Goal: Book appointment/travel/reservation

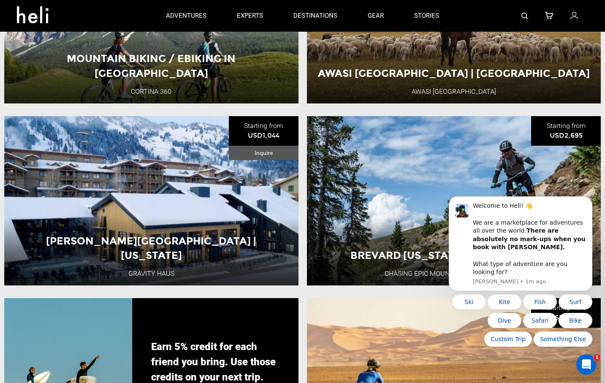
scroll to position [1376, 0]
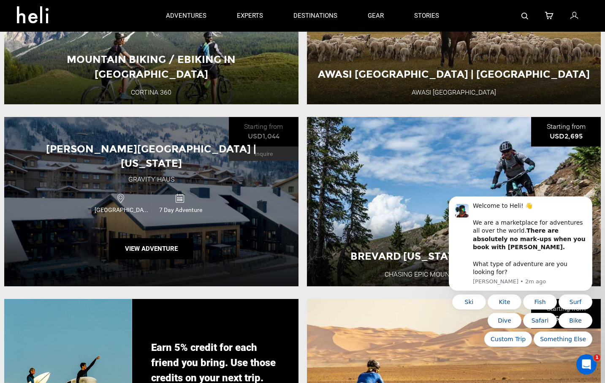
click at [167, 175] on div "Gravity Haus" at bounding box center [151, 180] width 46 height 10
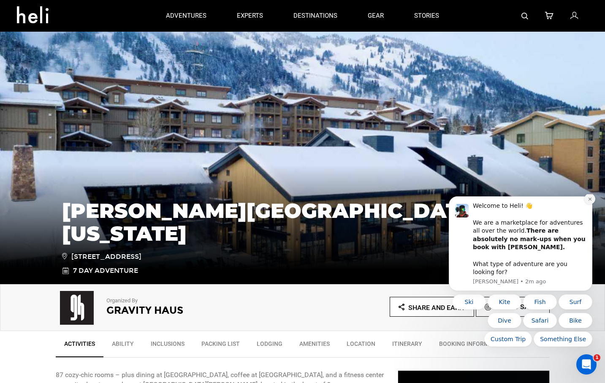
click at [589, 201] on icon "Dismiss notification" at bounding box center [589, 199] width 3 height 3
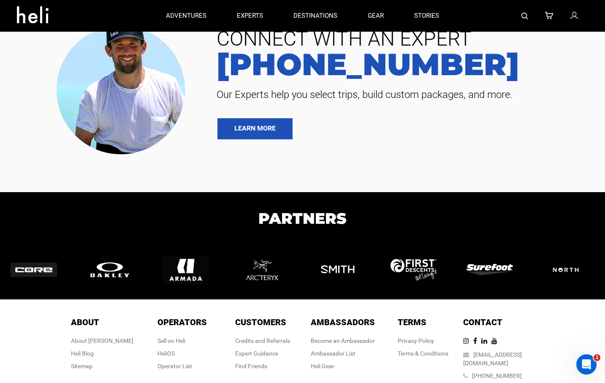
scroll to position [3015, 0]
